Goal: Task Accomplishment & Management: Use online tool/utility

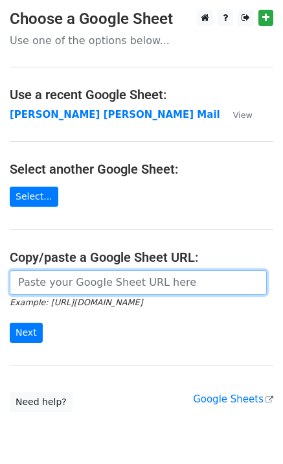
click at [82, 283] on input "url" at bounding box center [138, 282] width 257 height 25
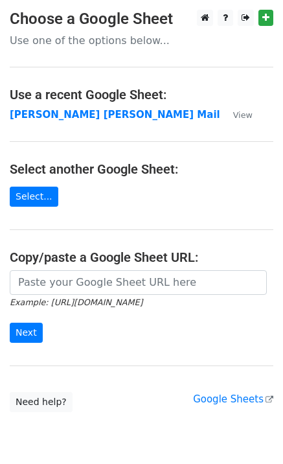
click at [93, 342] on form "Example: [URL][DOMAIN_NAME] Next" at bounding box center [142, 306] width 264 height 73
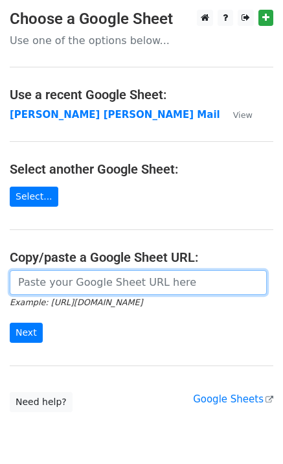
click at [92, 286] on input "url" at bounding box center [138, 282] width 257 height 25
type input "[URL][DOMAIN_NAME]"
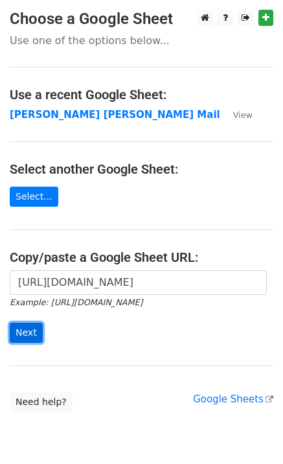
click at [27, 333] on input "Next" at bounding box center [26, 332] width 33 height 20
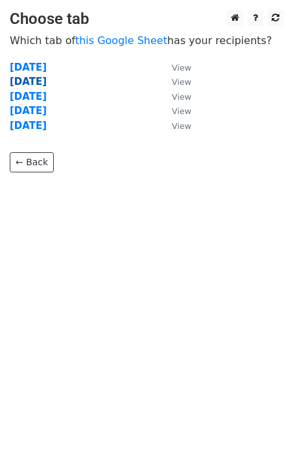
click at [36, 82] on strong "Tuesday" at bounding box center [28, 82] width 37 height 12
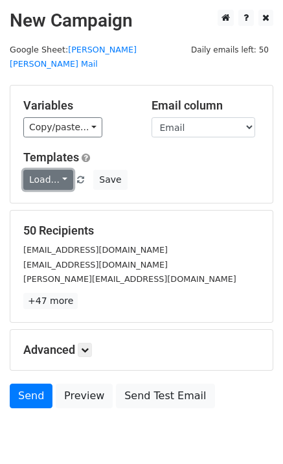
click at [44, 170] on link "Load..." at bounding box center [48, 180] width 50 height 20
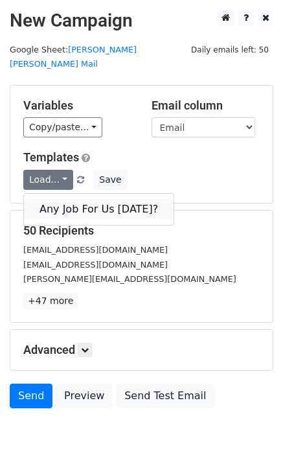
click at [52, 199] on link "Any Job For Us Today?" at bounding box center [99, 209] width 150 height 21
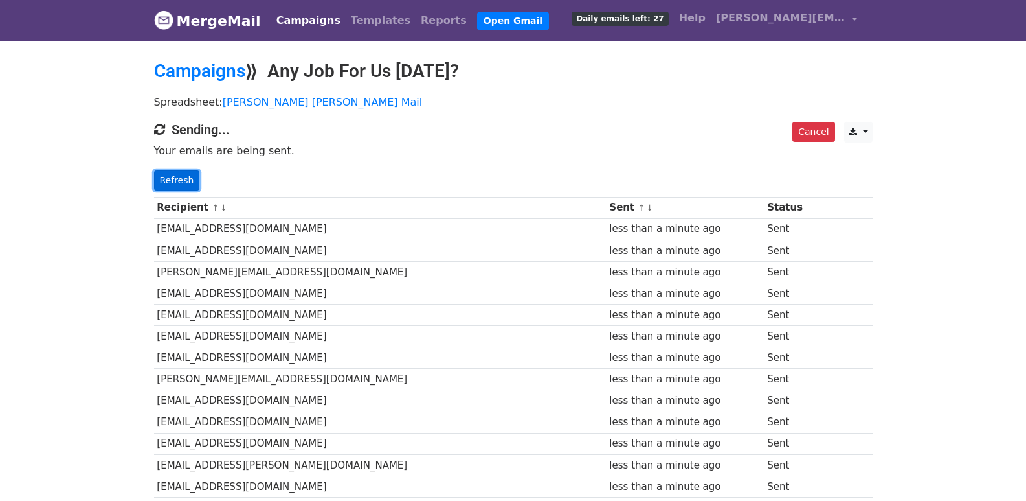
click at [181, 177] on link "Refresh" at bounding box center [177, 180] width 46 height 20
